Goal: Task Accomplishment & Management: Manage account settings

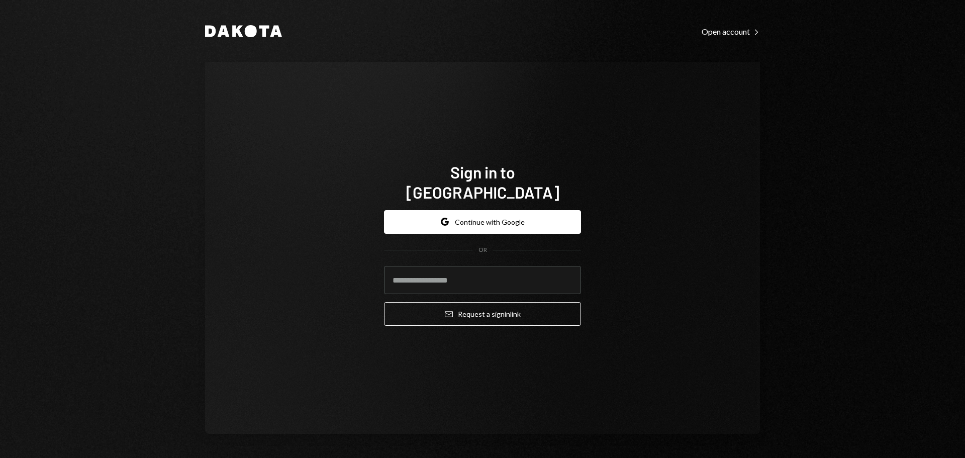
click at [0, 457] on com-1password-button at bounding box center [0, 458] width 0 height 0
click at [474, 271] on input "email" at bounding box center [482, 280] width 197 height 28
type input "**********"
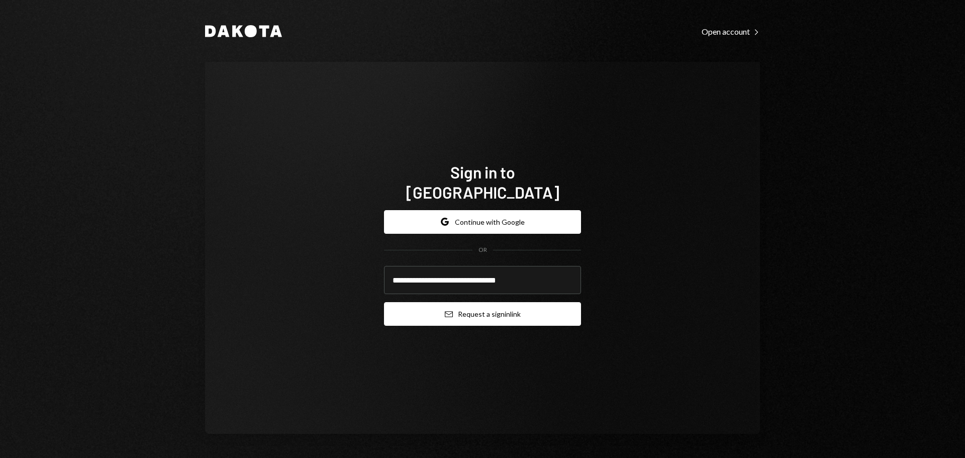
click at [499, 302] on button "Email Request a sign in link" at bounding box center [482, 314] width 197 height 24
